Goal: Check status: Check status

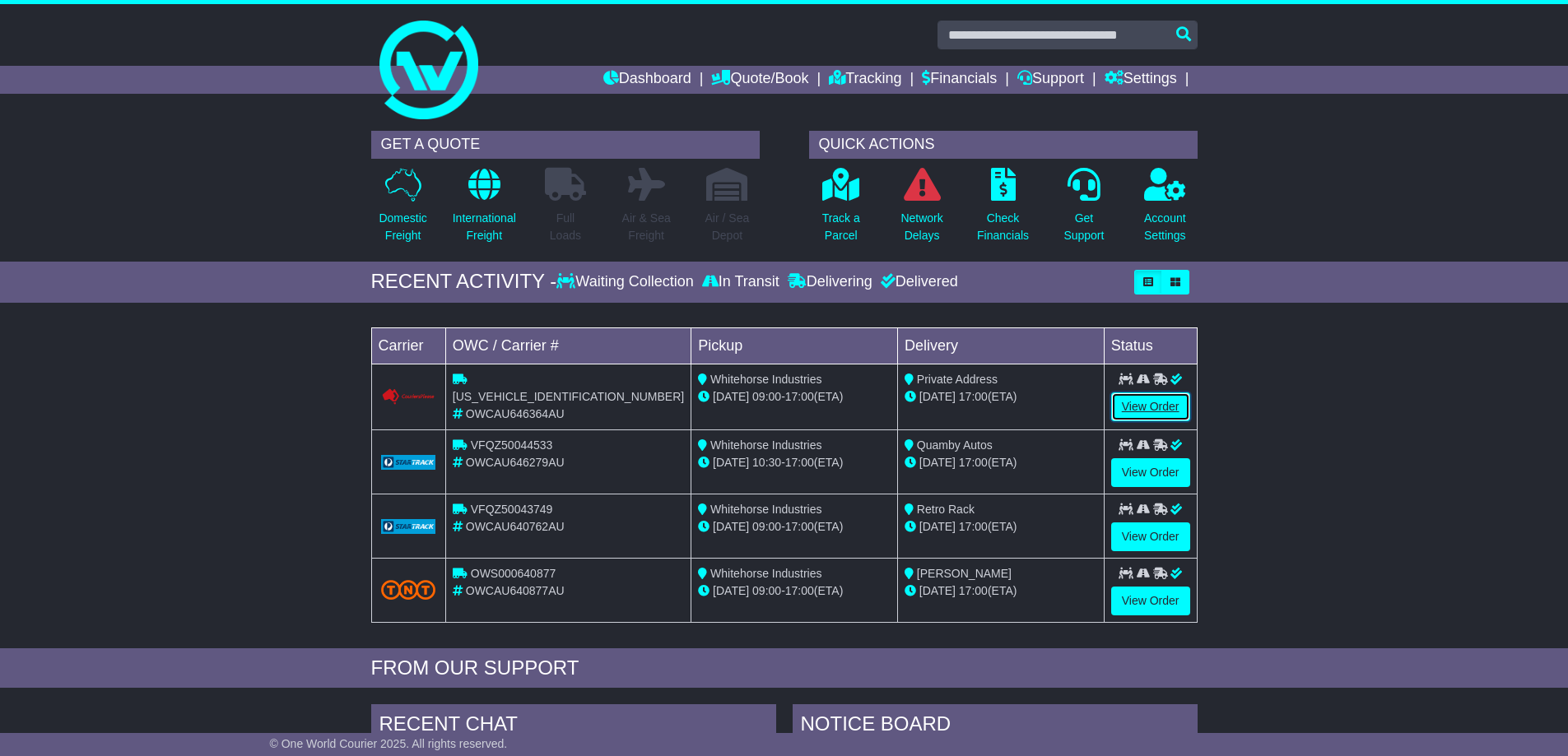
click at [1156, 404] on link "View Order" at bounding box center [1150, 406] width 79 height 29
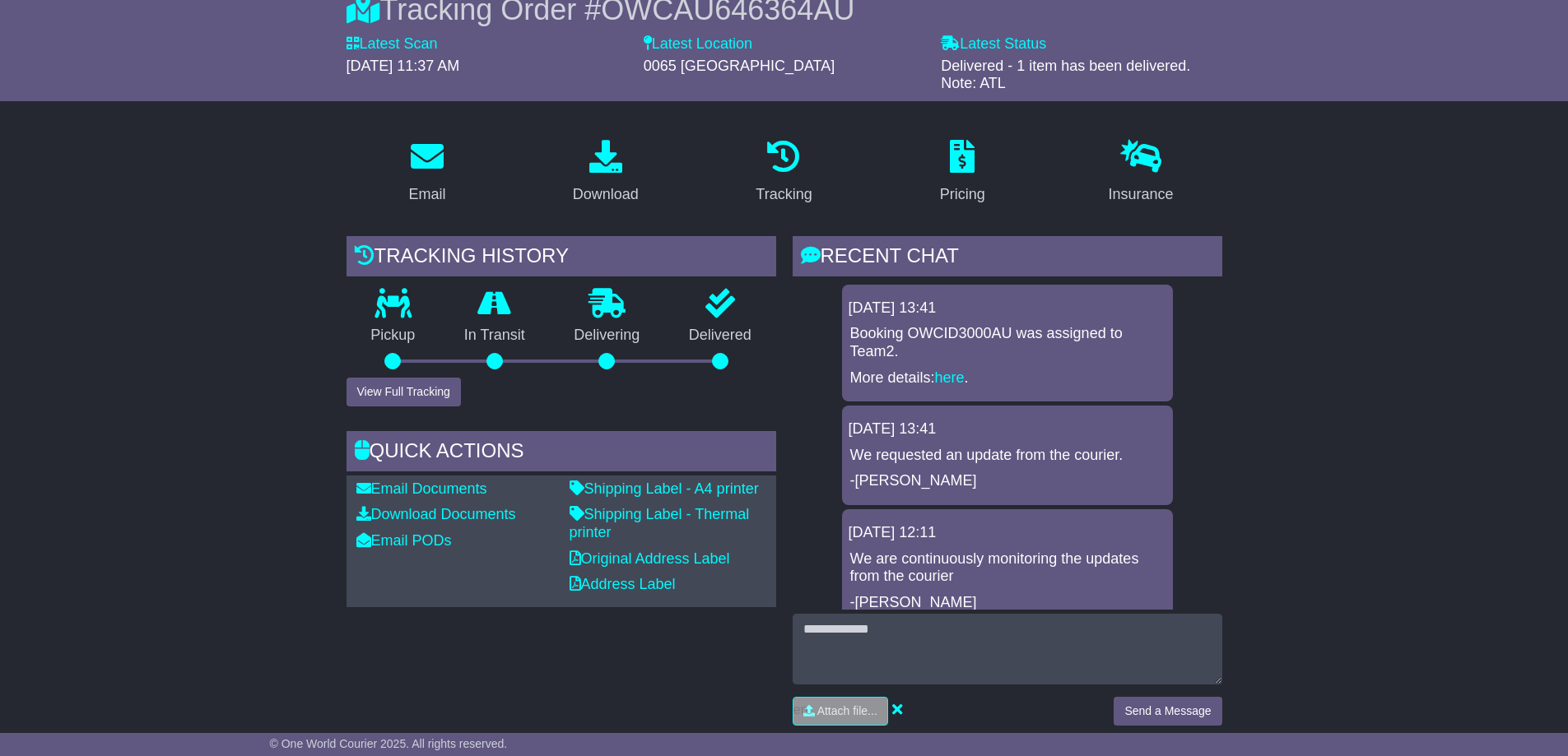
scroll to position [165, 0]
click at [941, 368] on link "here" at bounding box center [950, 376] width 30 height 16
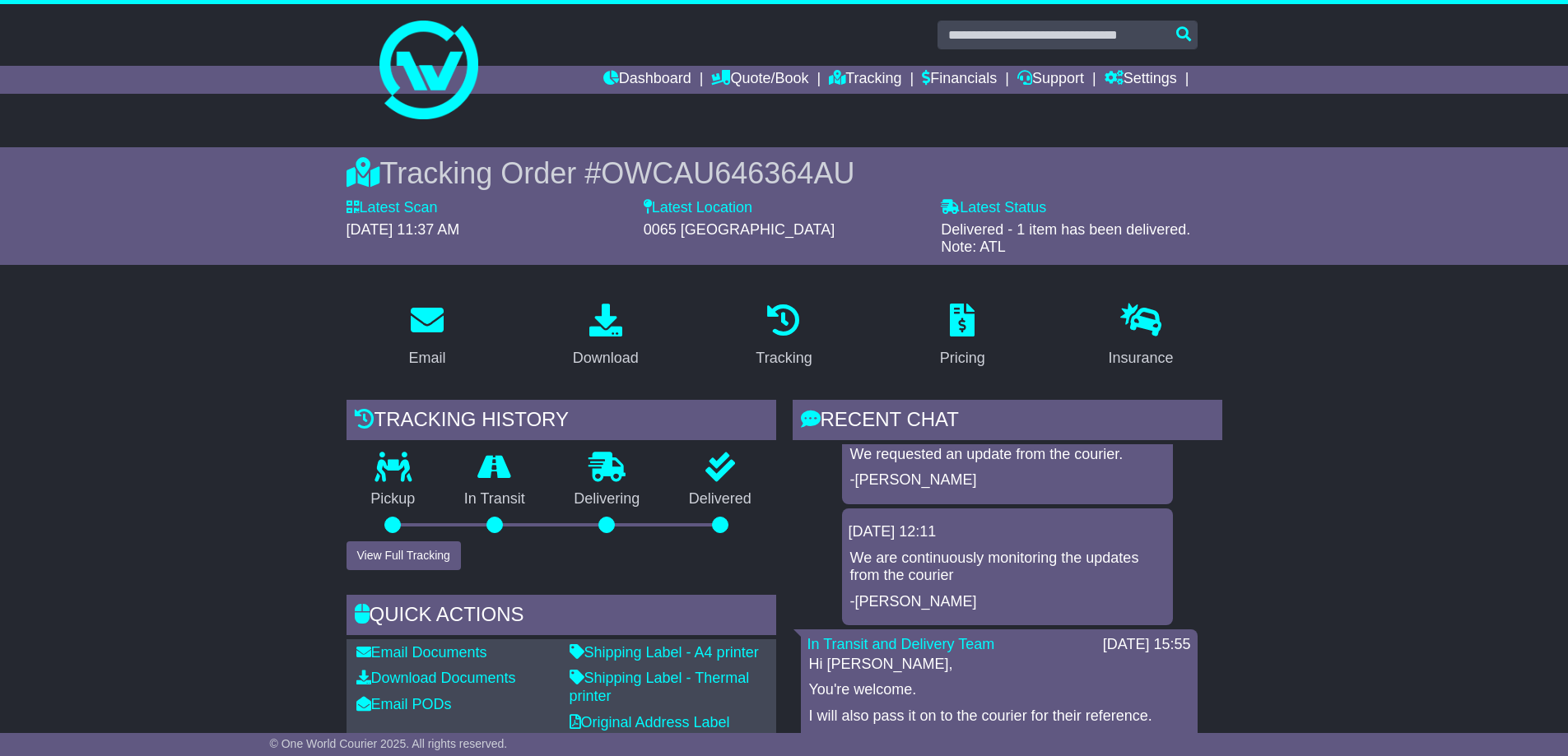
scroll to position [82, 0]
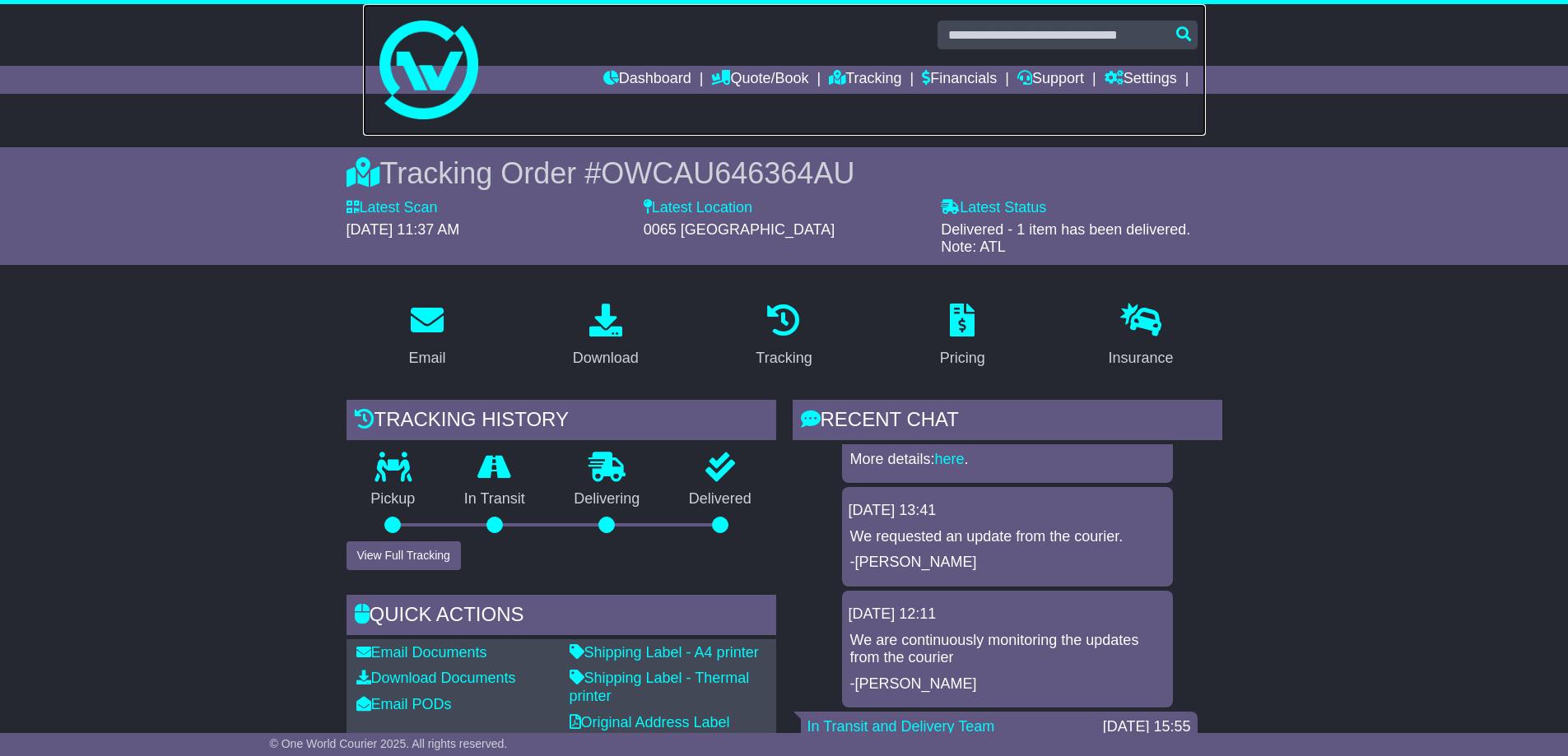
click at [427, 115] on img at bounding box center [428, 70] width 99 height 99
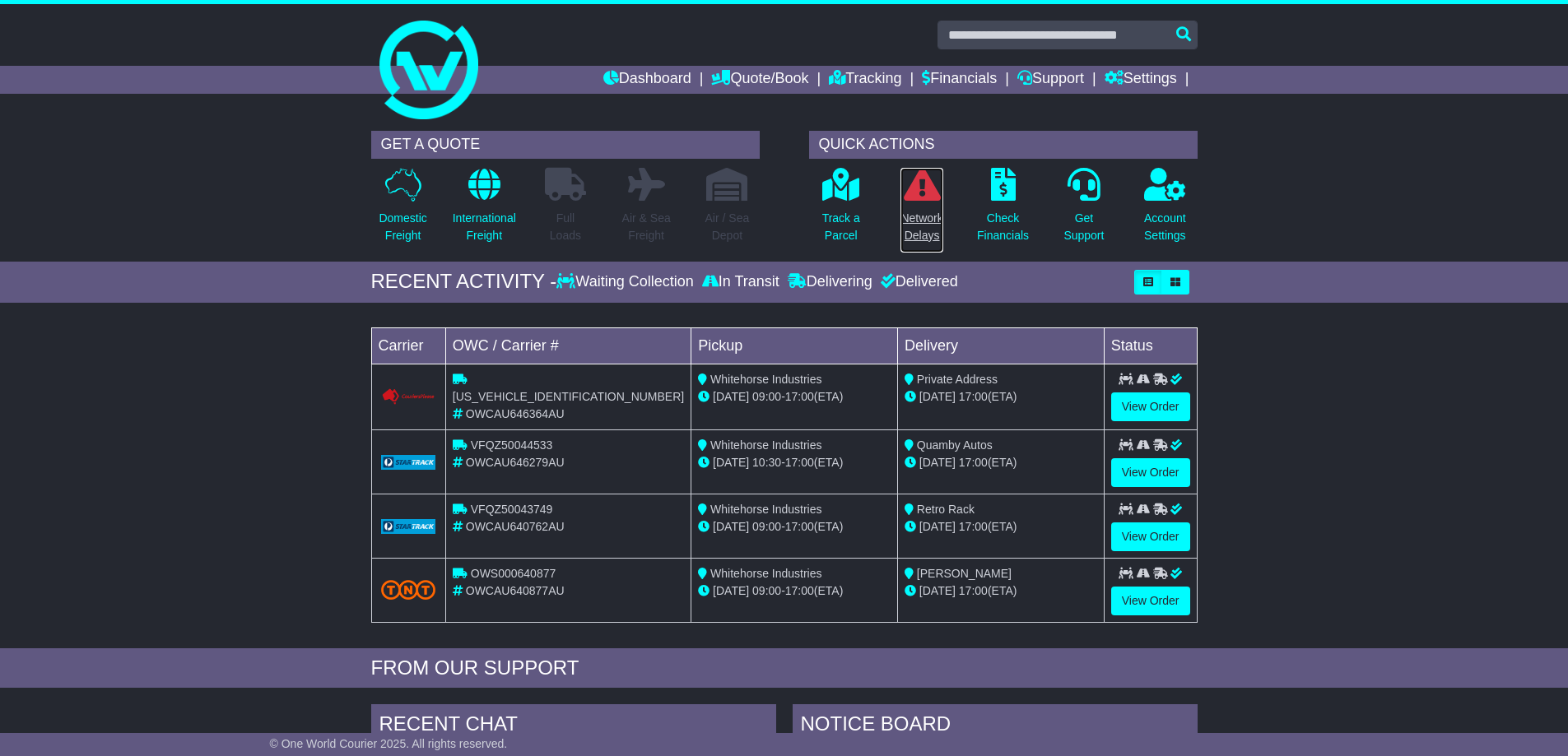
click at [925, 235] on p "Network Delays" at bounding box center [921, 227] width 42 height 35
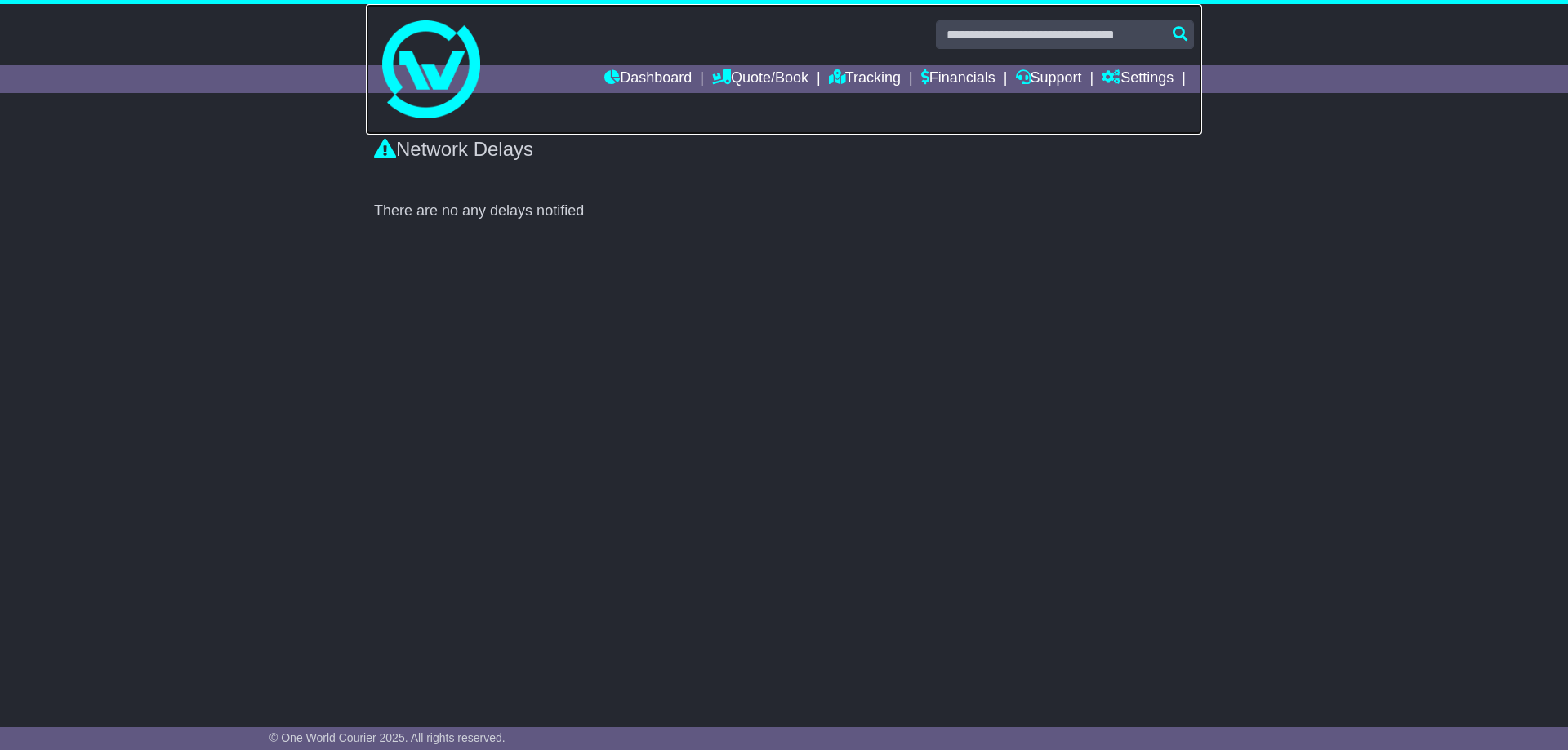
click at [430, 107] on img at bounding box center [431, 69] width 98 height 98
